Goal: Task Accomplishment & Management: Use online tool/utility

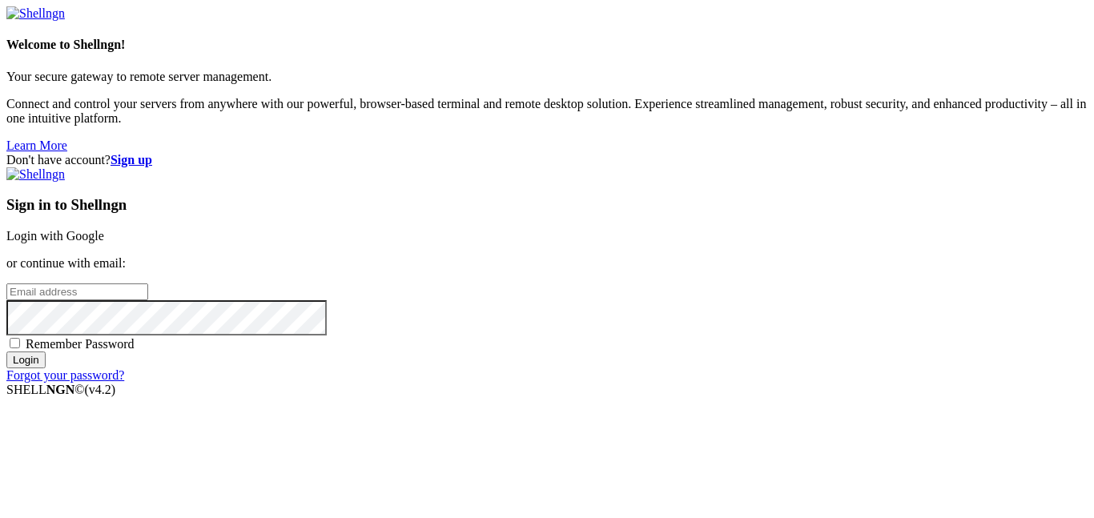
click at [104, 229] on link "Login with Google" at bounding box center [55, 236] width 98 height 14
click at [148, 284] on input "email" at bounding box center [77, 292] width 142 height 17
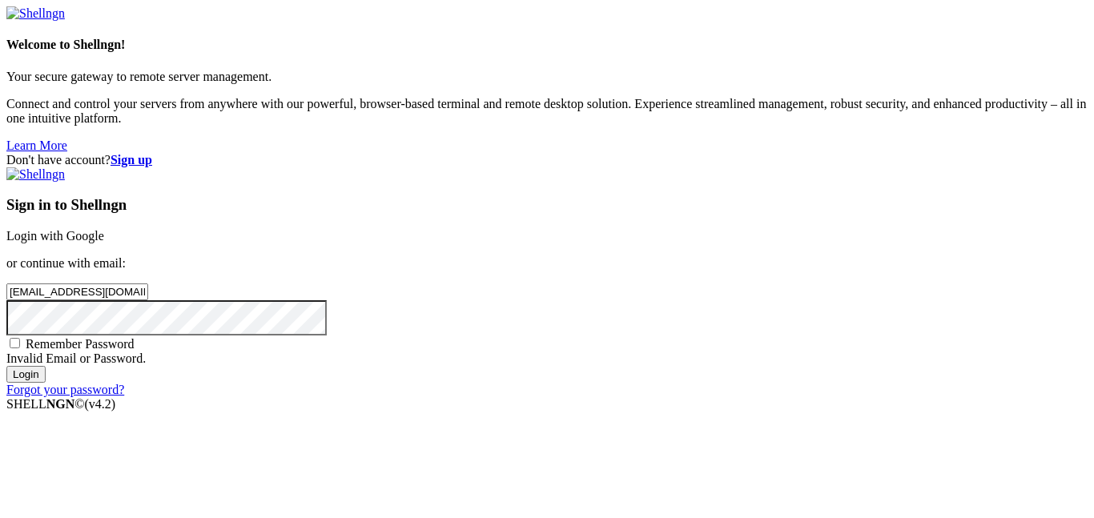
type input "[EMAIL_ADDRESS][DOMAIN_NAME]"
click at [6, 366] on input "Login" at bounding box center [25, 374] width 39 height 17
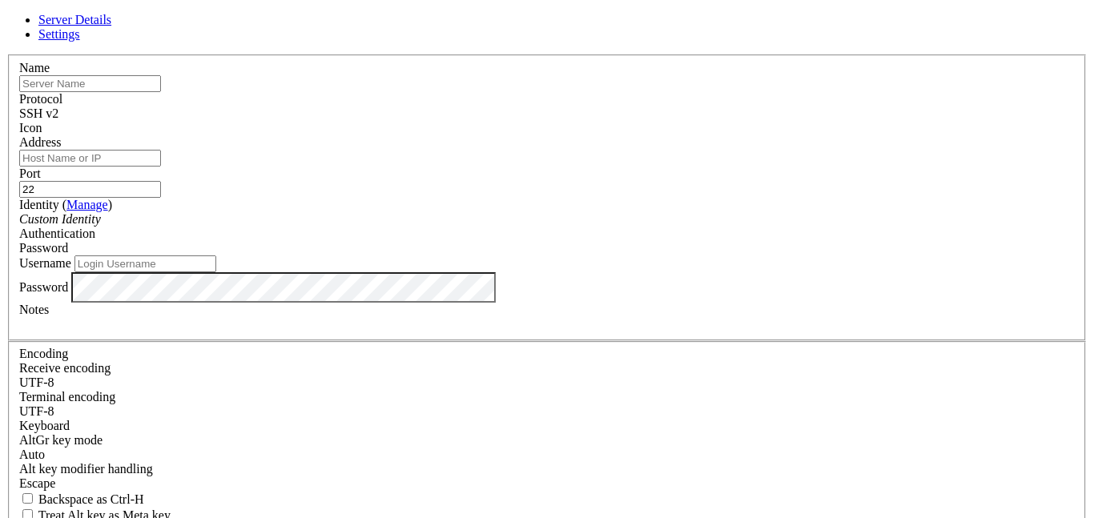
click at [674, 107] on div "SSH v2" at bounding box center [547, 114] width 1056 height 14
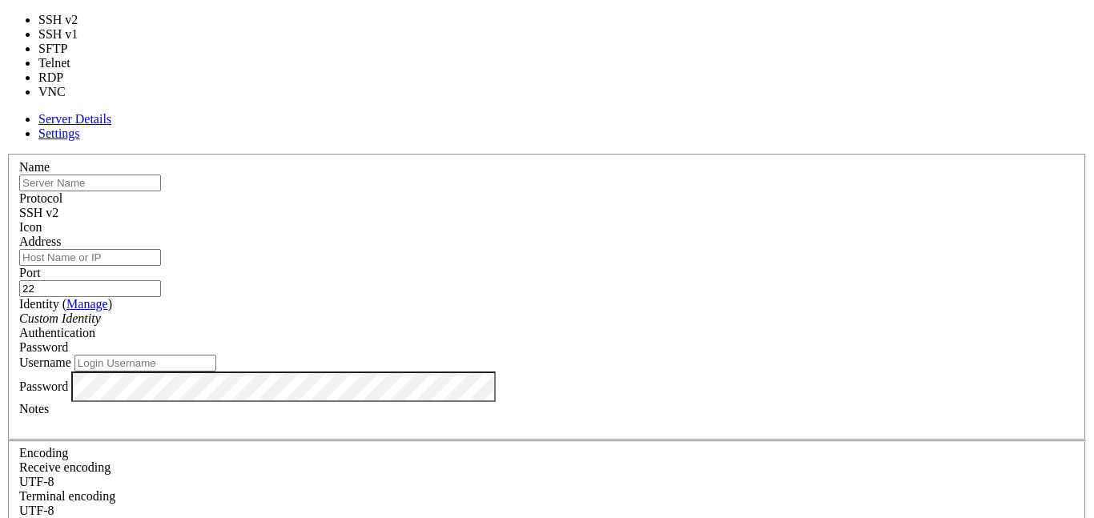
click at [674, 206] on div "SSH v2" at bounding box center [547, 213] width 1056 height 14
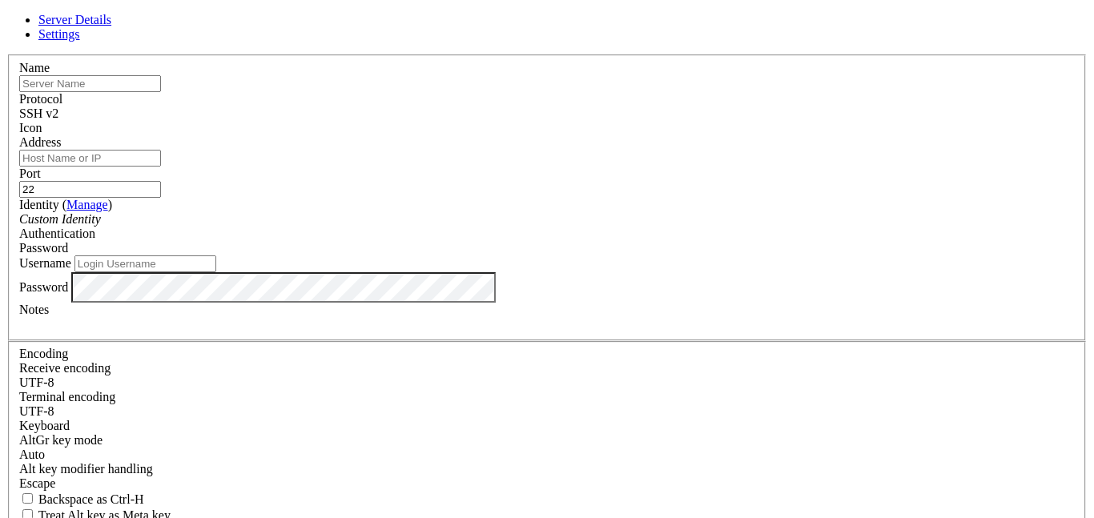
click at [58, 107] on span "SSH v2" at bounding box center [38, 114] width 39 height 14
